Goal: Task Accomplishment & Management: Complete application form

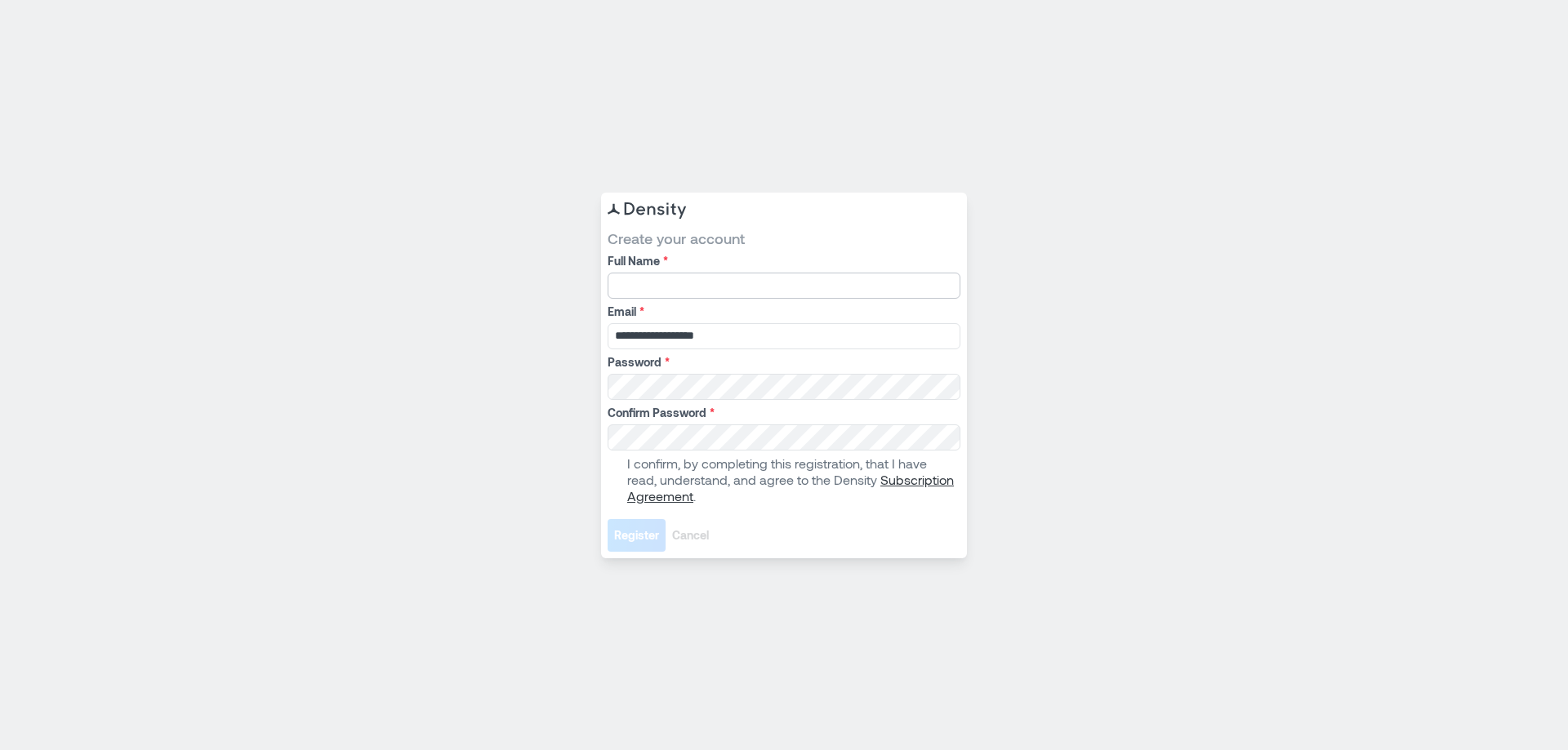
click at [726, 290] on input "Full Name *" at bounding box center [784, 286] width 353 height 26
type input "**********"
click at [613, 484] on span at bounding box center [613, 480] width 13 height 13
click at [635, 527] on span "Register" at bounding box center [636, 535] width 45 height 16
